Goal: Information Seeking & Learning: Learn about a topic

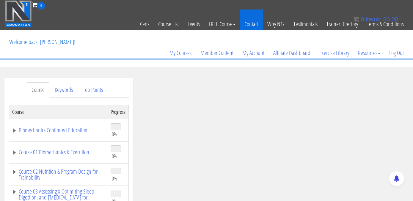
click at [254, 24] on link "Contact" at bounding box center [251, 24] width 23 height 29
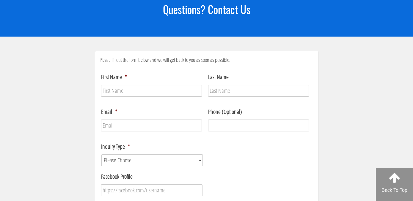
scroll to position [85, 0]
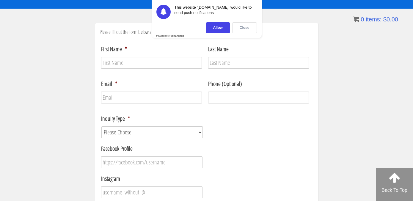
click at [243, 31] on div "Close" at bounding box center [244, 27] width 25 height 11
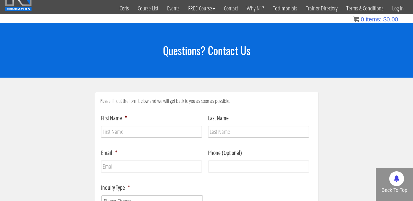
scroll to position [0, 0]
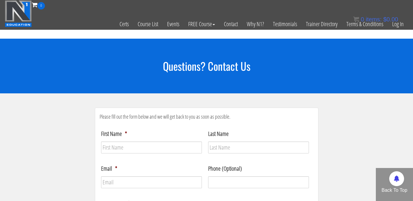
click at [24, 16] on img at bounding box center [18, 13] width 27 height 27
drag, startPoint x: 395, startPoint y: 30, endPoint x: 389, endPoint y: 112, distance: 82.3
click at [390, 29] on link "Log In" at bounding box center [398, 24] width 21 height 29
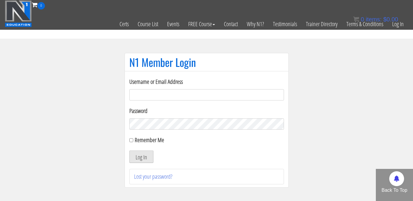
type input "elleryandrew@gmail.com"
click at [145, 156] on button "Log In" at bounding box center [141, 157] width 24 height 12
click at [139, 158] on button "Log In" at bounding box center [141, 157] width 24 height 12
click at [154, 157] on div "Log In" at bounding box center [206, 157] width 155 height 12
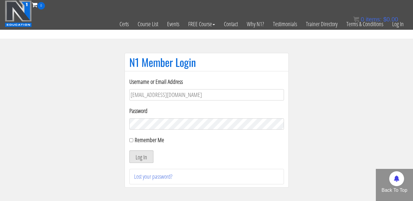
click at [148, 157] on button "Log In" at bounding box center [141, 157] width 24 height 12
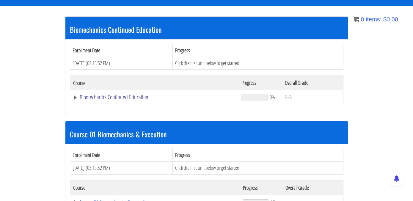
scroll to position [119, 0]
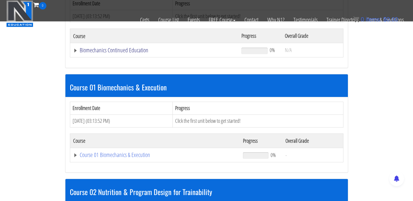
click at [134, 50] on link "Biomechanics Continued Education" at bounding box center [154, 50] width 163 height 6
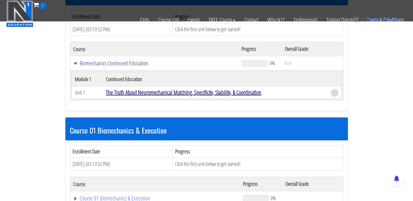
scroll to position [105, 0]
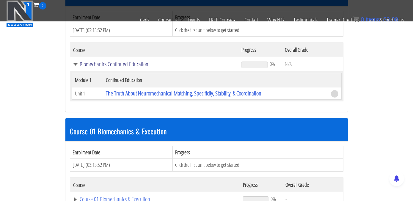
click at [140, 65] on link "Biomechanics Continued Education" at bounding box center [154, 64] width 163 height 6
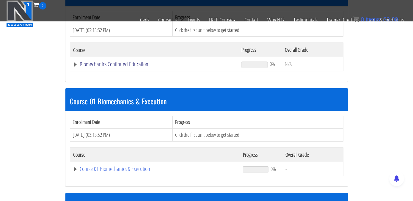
click at [142, 65] on link "Biomechanics Continued Education" at bounding box center [154, 64] width 163 height 6
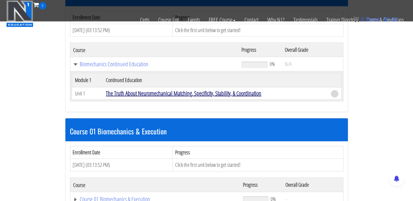
click at [139, 94] on link "The Truth About Neuromechanical Matching, Specificity, Stability, & Coordination" at bounding box center [184, 93] width 156 height 8
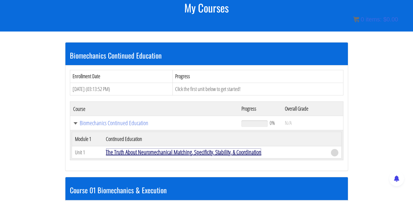
scroll to position [75, 0]
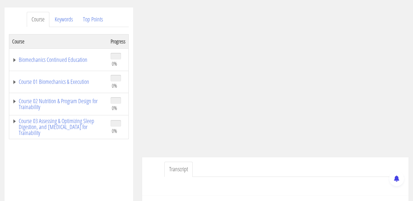
scroll to position [71, 0]
click at [73, 57] on link "Biomechanics Continued Education" at bounding box center [58, 60] width 93 height 6
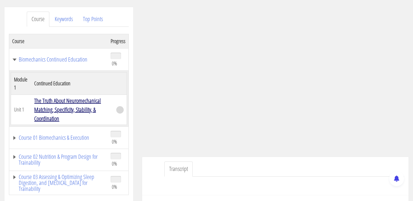
click at [80, 102] on link "The Truth About Neuromechanical Matching, Specificity, Stability, & Coordination" at bounding box center [67, 110] width 67 height 26
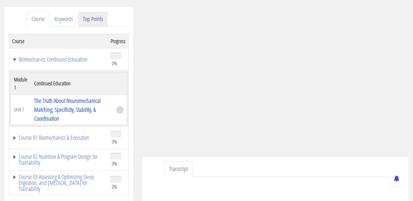
click at [95, 21] on link "Top Points" at bounding box center [92, 19] width 29 height 15
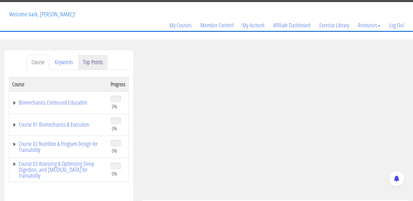
scroll to position [32, 0]
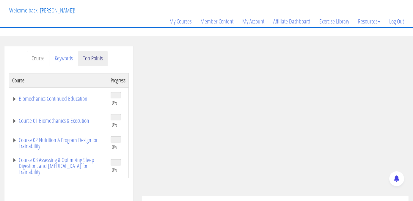
click at [90, 57] on link "Top Points" at bounding box center [92, 58] width 29 height 15
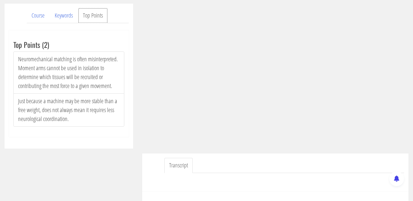
scroll to position [76, 0]
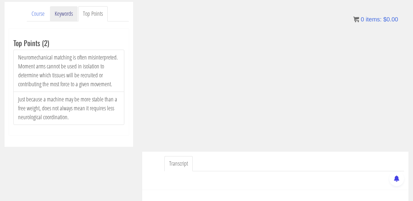
click at [71, 15] on link "Keywords" at bounding box center [64, 13] width 28 height 15
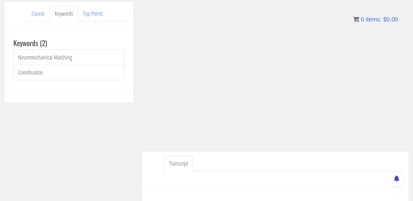
click at [53, 48] on div "Keywords (2) Neuromechanical Matching Coordination" at bounding box center [69, 60] width 120 height 62
click at [53, 58] on link "Neuromechanical Matching" at bounding box center [68, 57] width 111 height 15
